Goal: Task Accomplishment & Management: Use online tool/utility

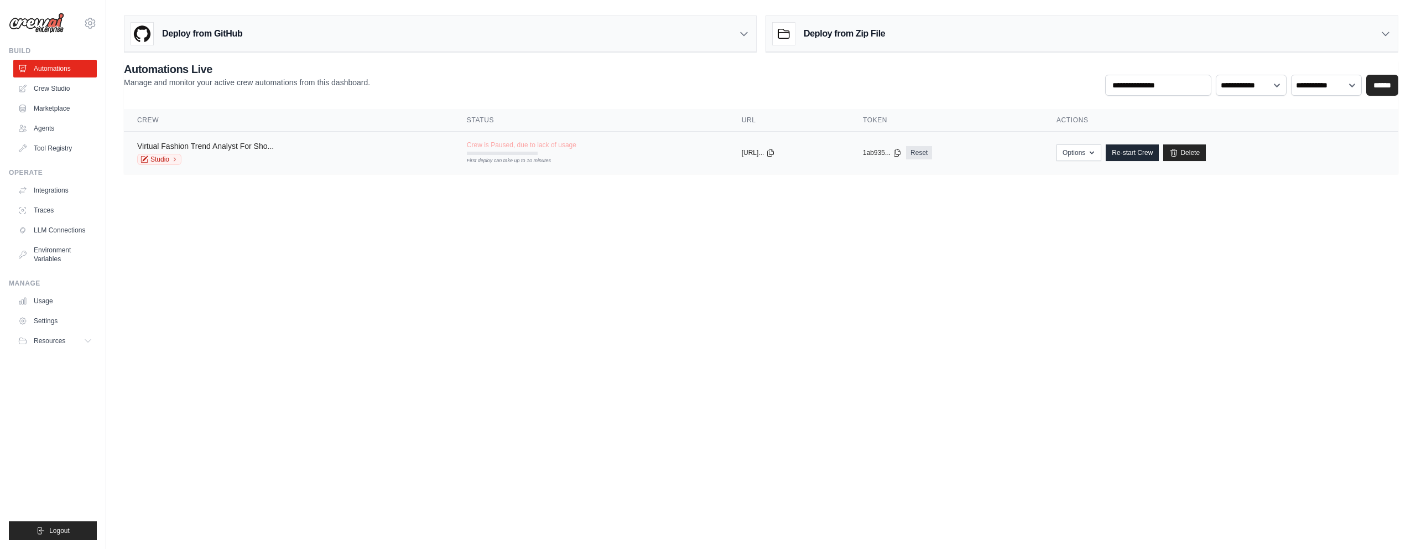
click at [213, 145] on link "Virtual Fashion Trend Analyst For Sho..." at bounding box center [205, 146] width 137 height 9
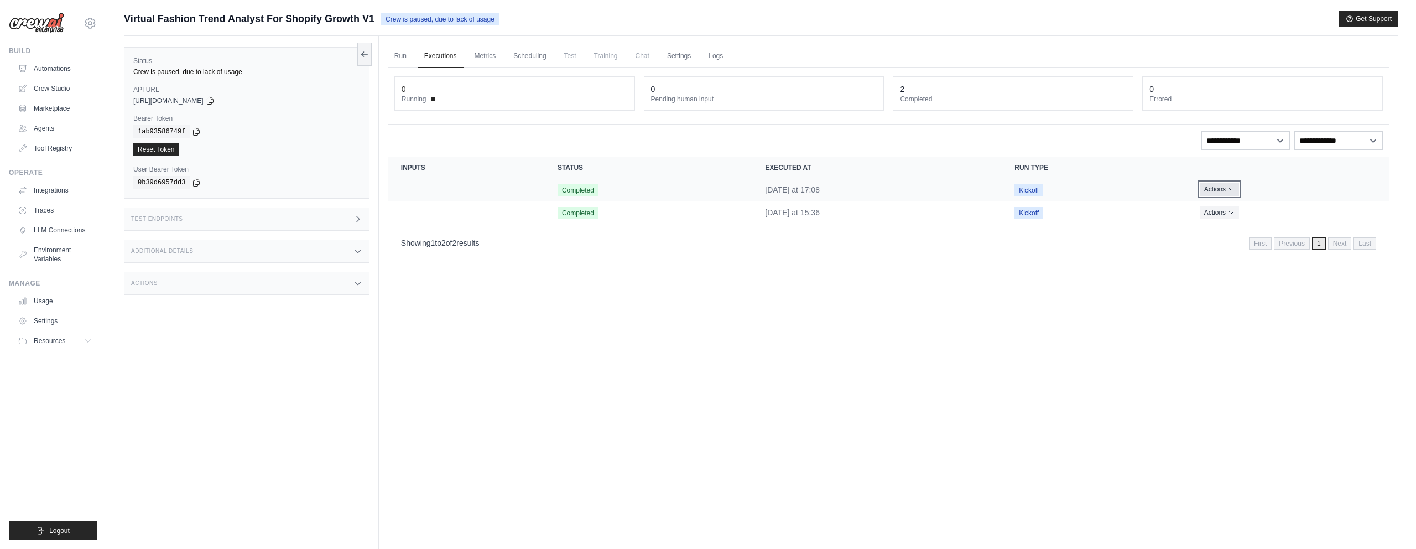
click at [1230, 194] on button "Actions" at bounding box center [1219, 189] width 39 height 13
click at [980, 259] on div "Run Executions Metrics Scheduling Test Training Chat Settings Logs 0 Running 0 …" at bounding box center [888, 310] width 1019 height 549
click at [519, 185] on td "Crew executions table" at bounding box center [466, 190] width 157 height 23
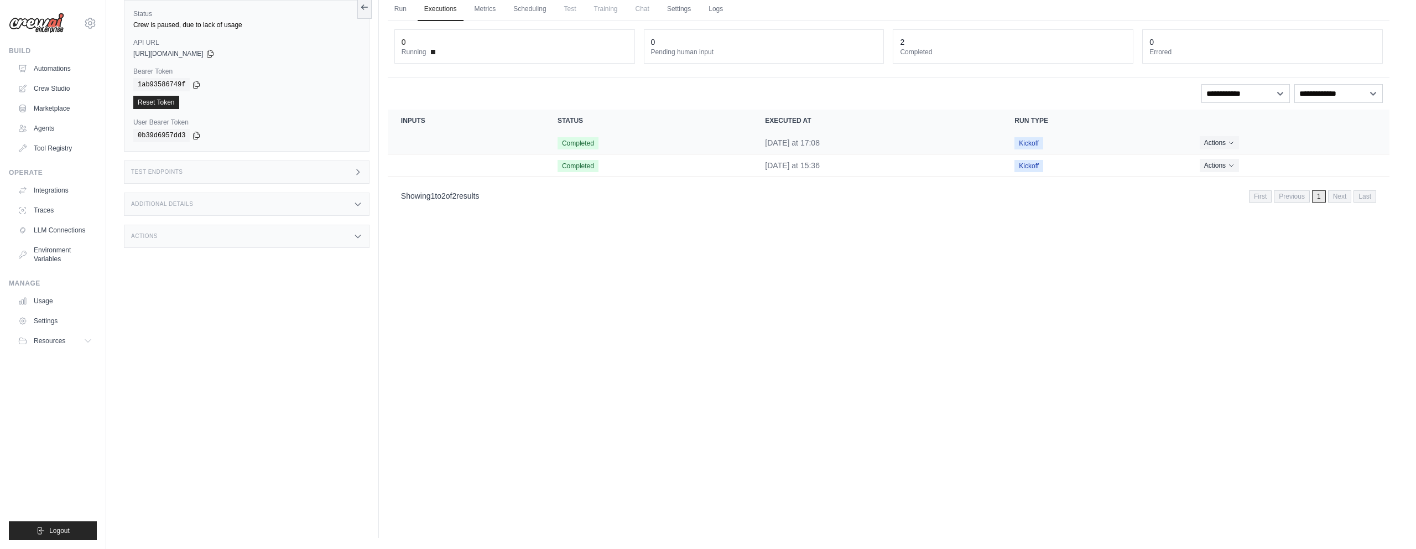
click at [1218, 134] on td "Actions View Details Delete" at bounding box center [1287, 143] width 203 height 23
click at [1220, 139] on button "Actions" at bounding box center [1219, 142] width 39 height 13
click at [1330, 157] on link "View Details" at bounding box center [1340, 163] width 71 height 18
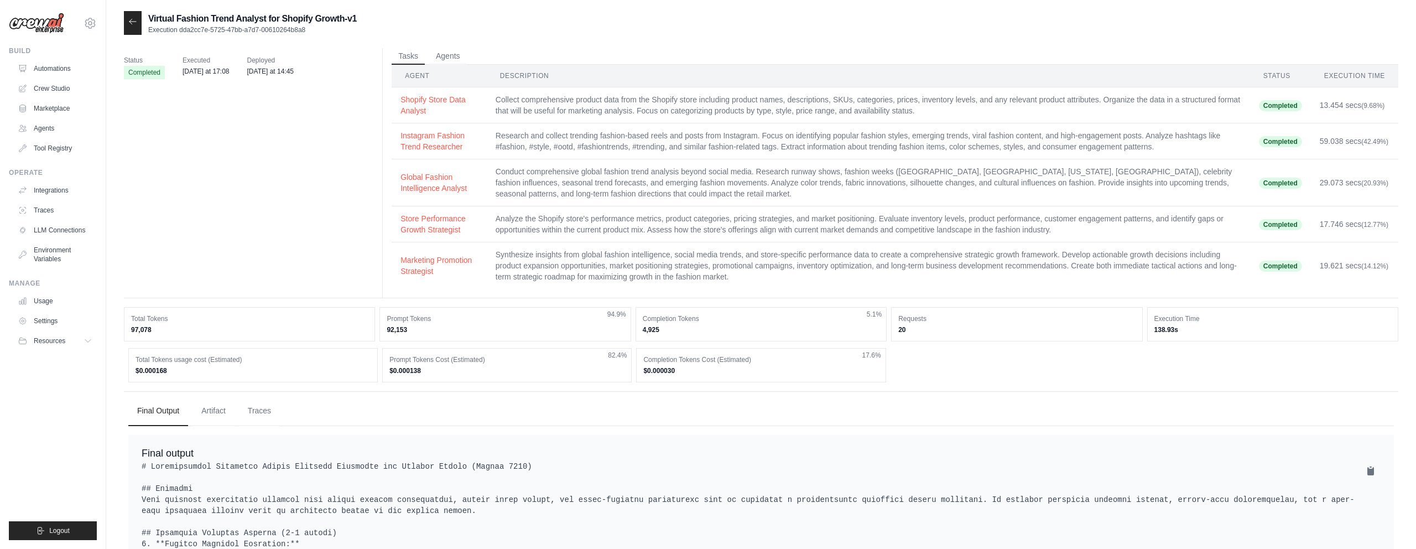
click at [137, 22] on div at bounding box center [133, 23] width 18 height 24
click at [132, 20] on icon at bounding box center [132, 21] width 9 height 9
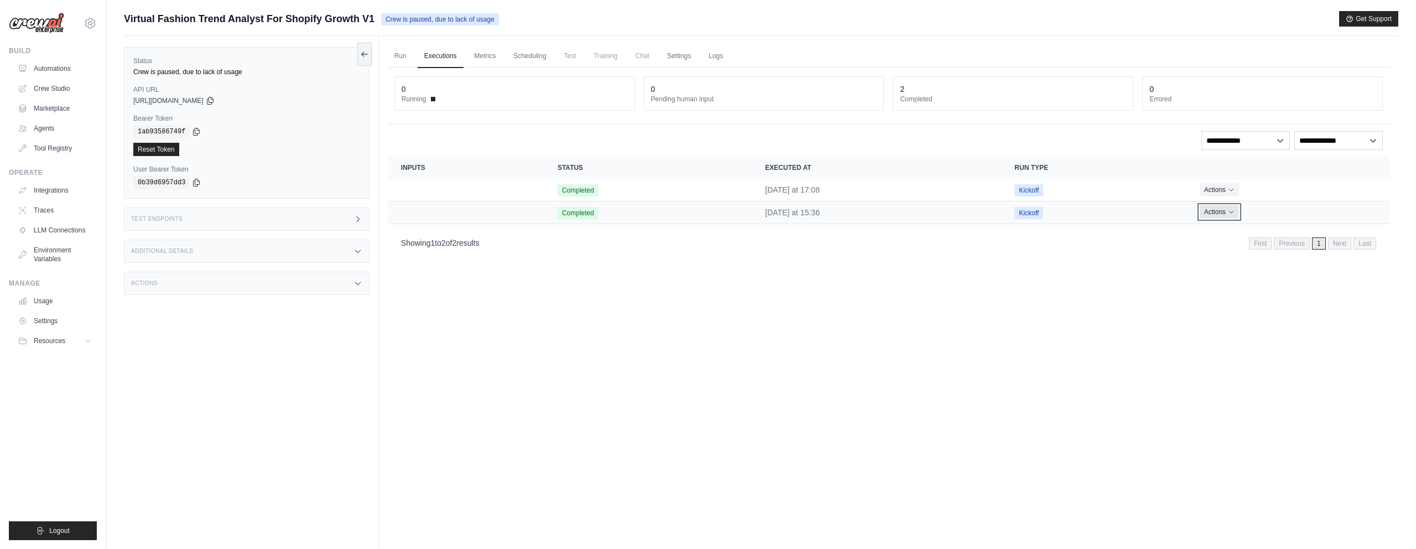
click at [1221, 212] on button "Actions" at bounding box center [1219, 211] width 39 height 13
click at [1339, 231] on link "View Details" at bounding box center [1340, 232] width 71 height 18
